Goal: Browse casually

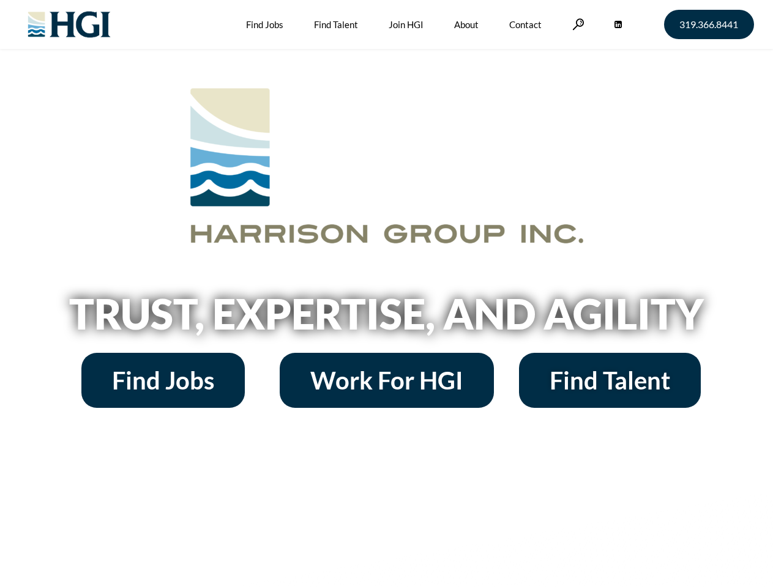
click at [386, 294] on h2 "Trust, Expertise, and Agility" at bounding box center [386, 314] width 697 height 42
click at [576, 24] on link at bounding box center [578, 24] width 12 height 12
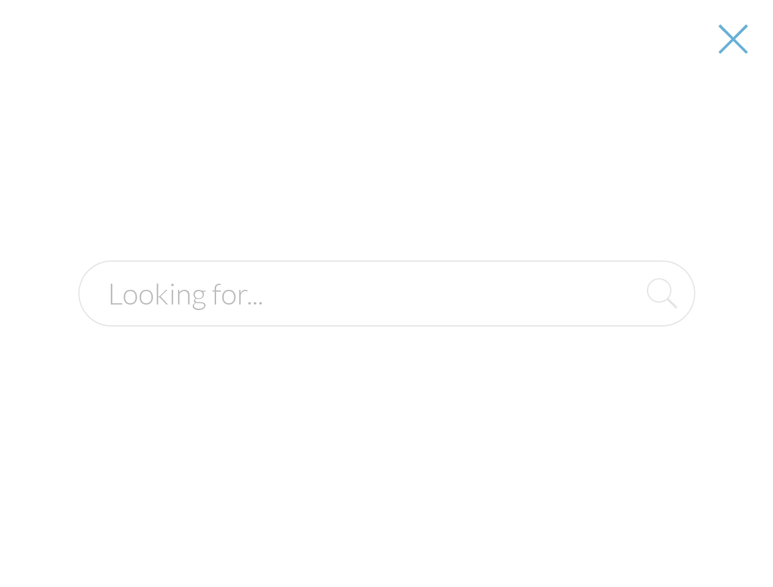
click at [386, 318] on h2 "Trust, Expertise, and Agility" at bounding box center [386, 314] width 697 height 42
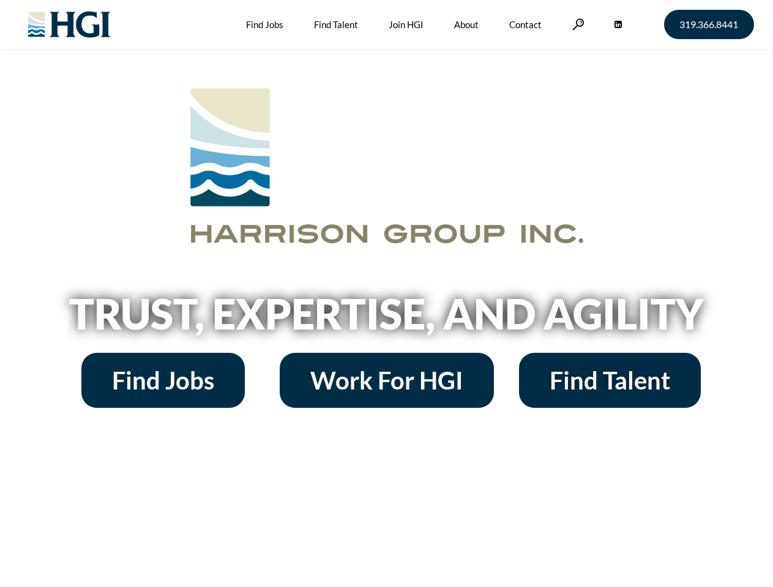
click at [386, 294] on h2 "Trust, Expertise, and Agility" at bounding box center [386, 314] width 697 height 42
click at [576, 24] on link at bounding box center [578, 24] width 12 height 12
click at [386, 318] on h2 "Trust, Expertise, and Agility" at bounding box center [386, 314] width 697 height 42
